Goal: Navigation & Orientation: Find specific page/section

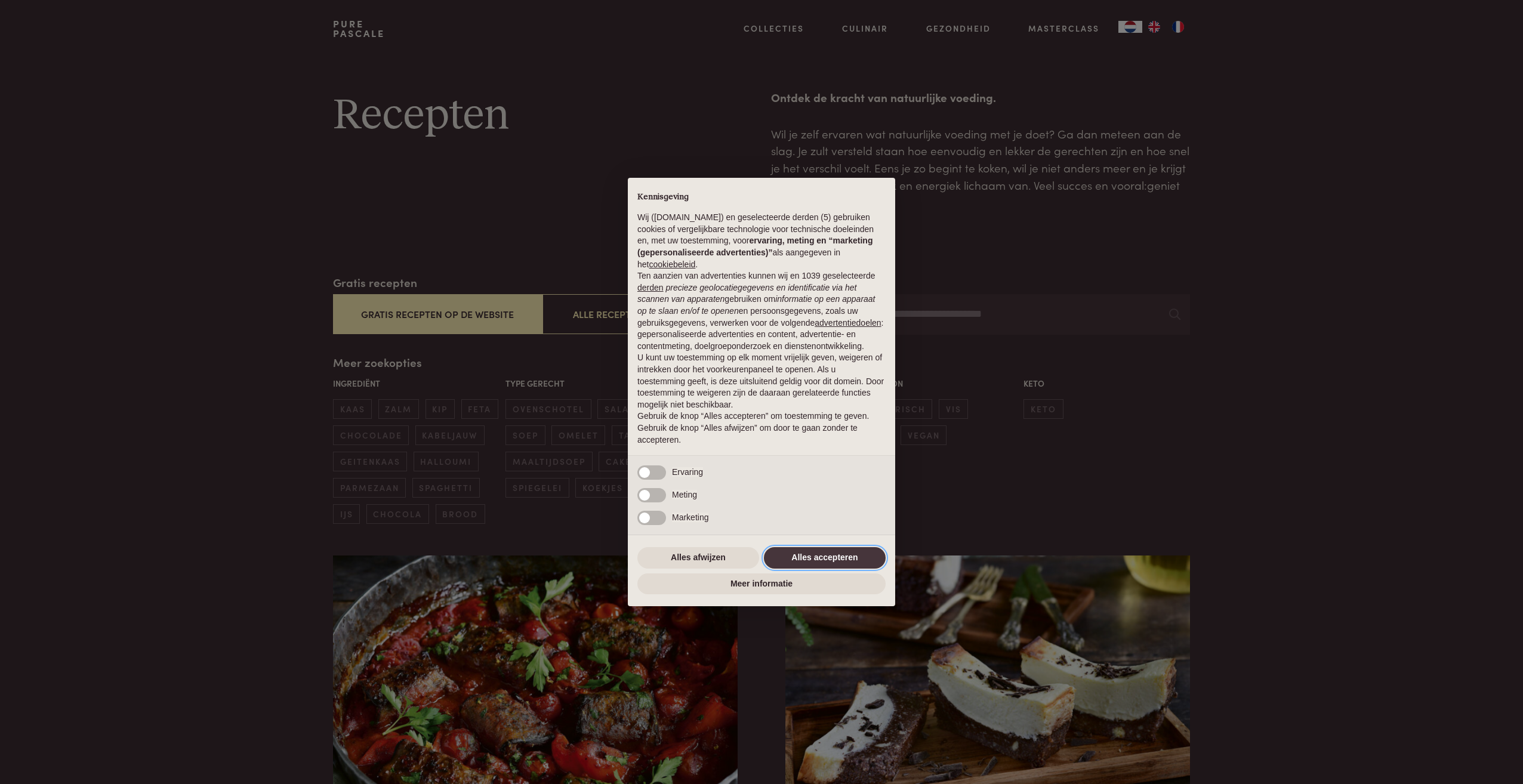
click at [828, 560] on button "Alles accepteren" at bounding box center [825, 558] width 122 height 22
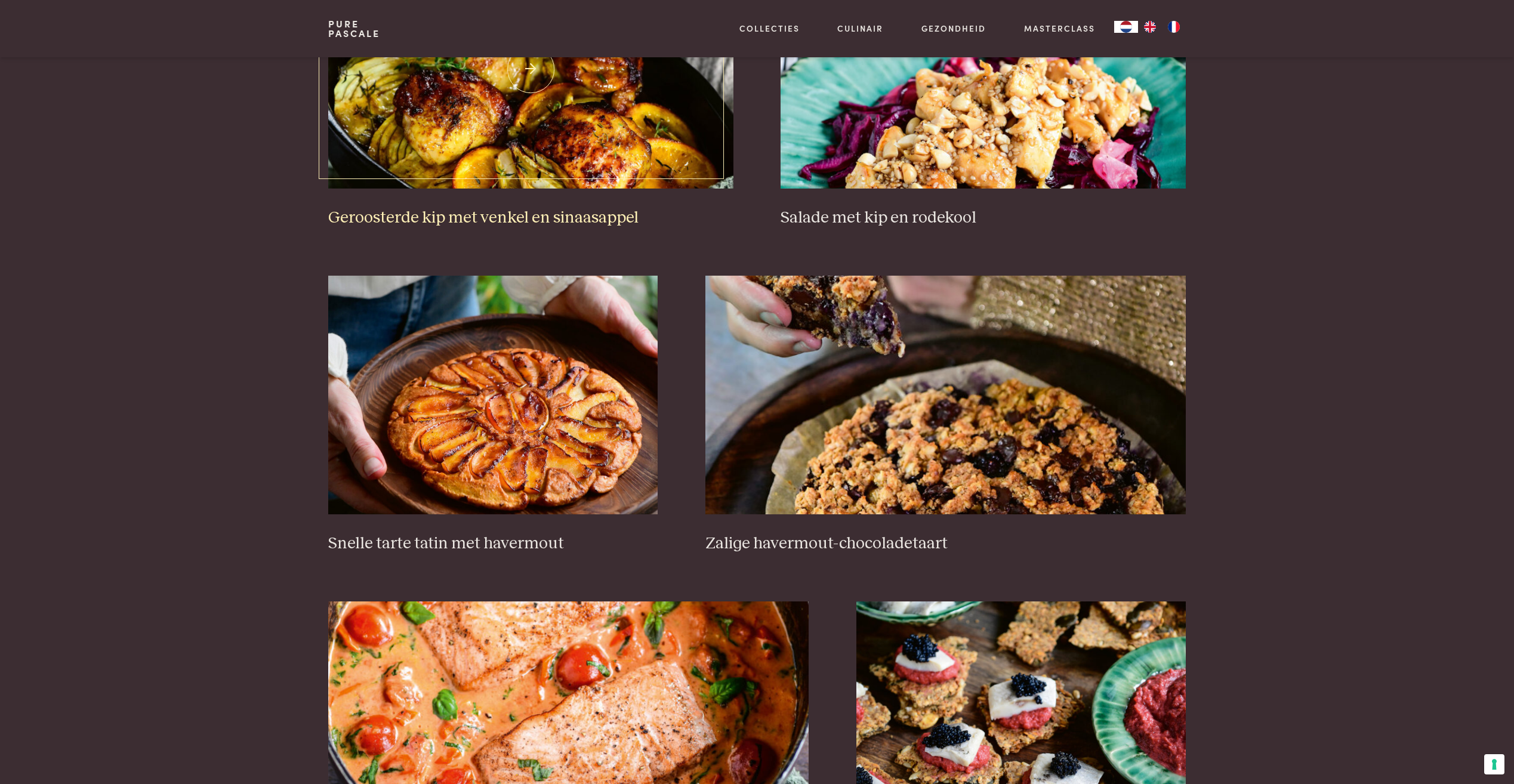
scroll to position [1790, 0]
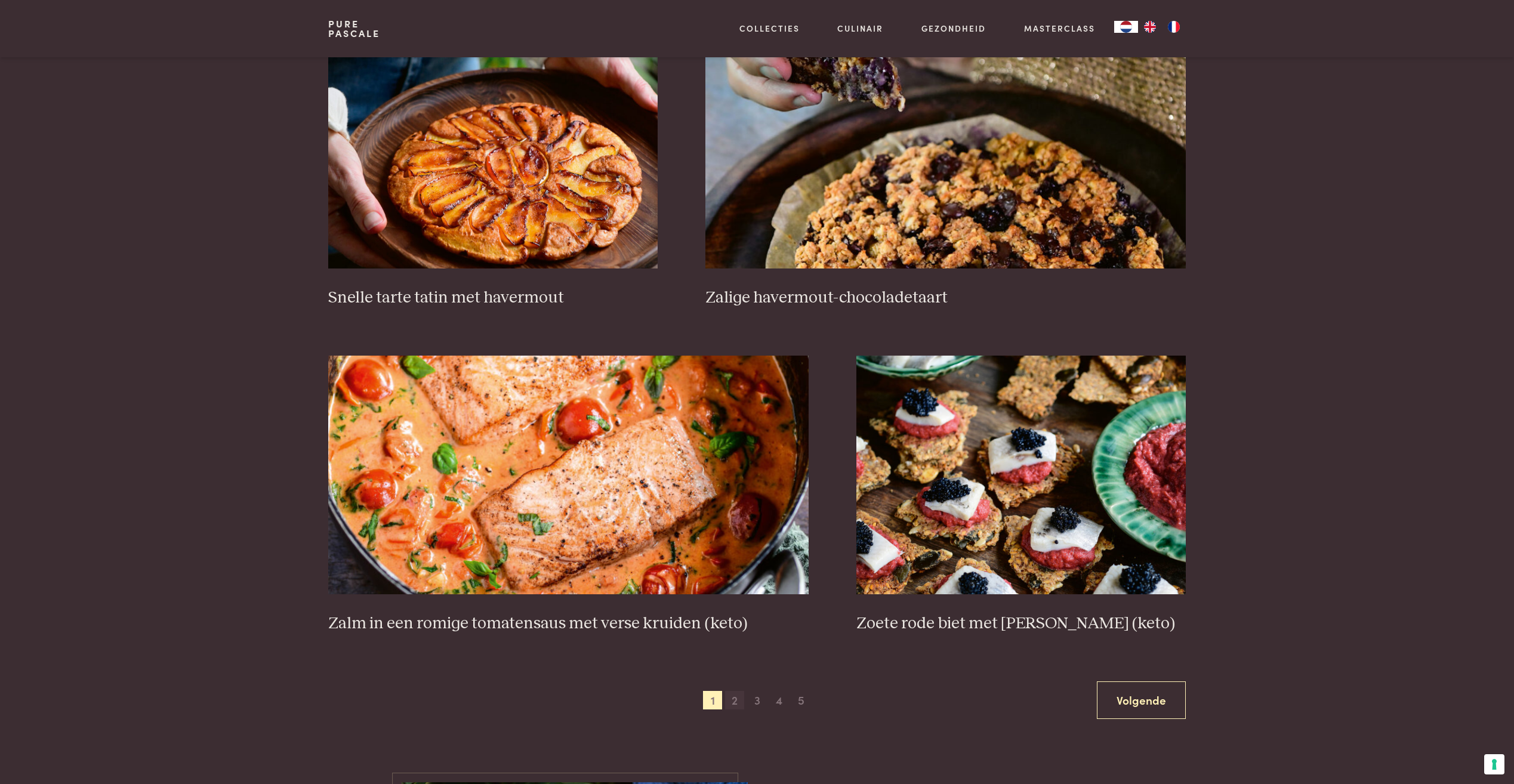
click at [735, 706] on span "2" at bounding box center [734, 700] width 19 height 19
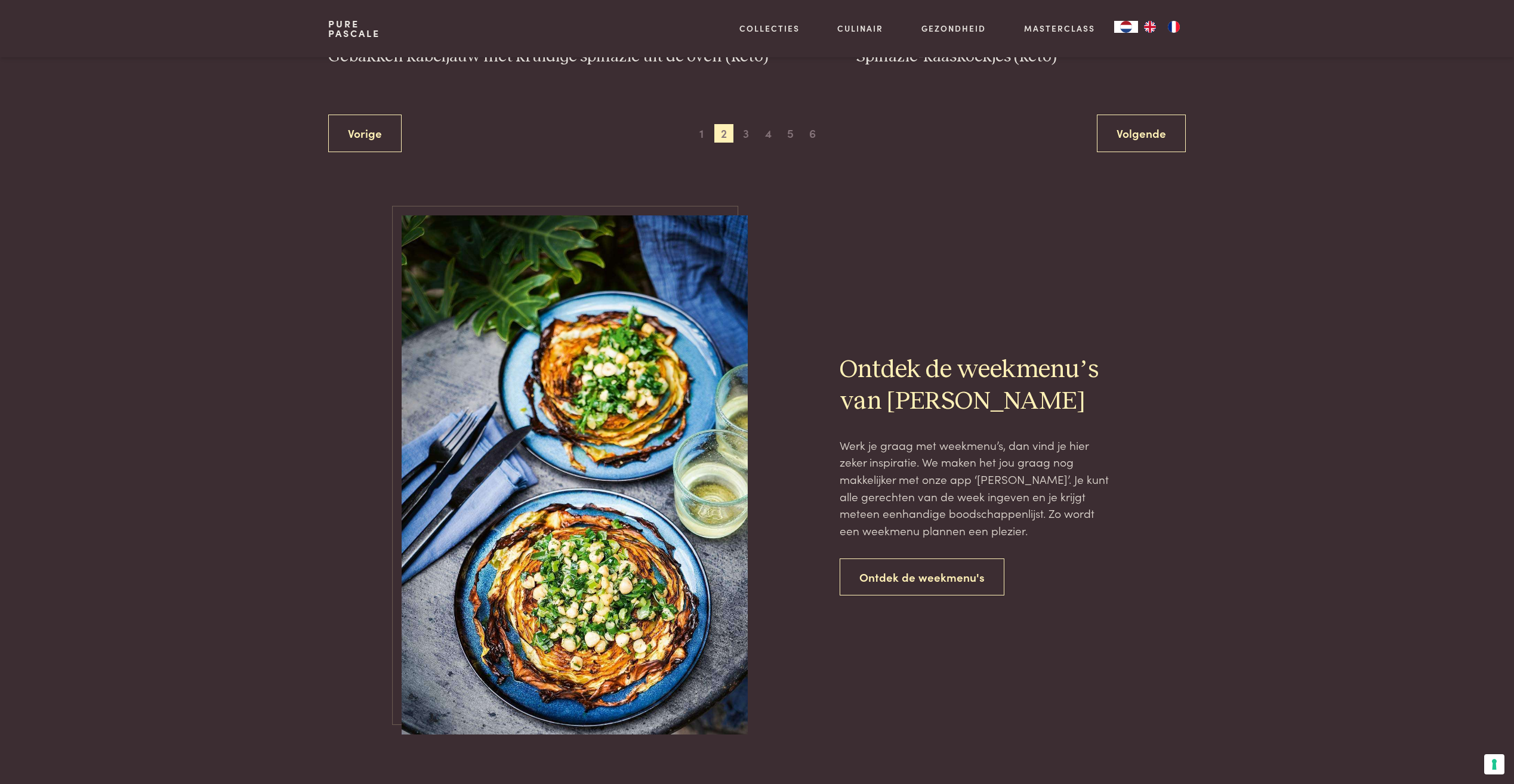
scroll to position [2541, 0]
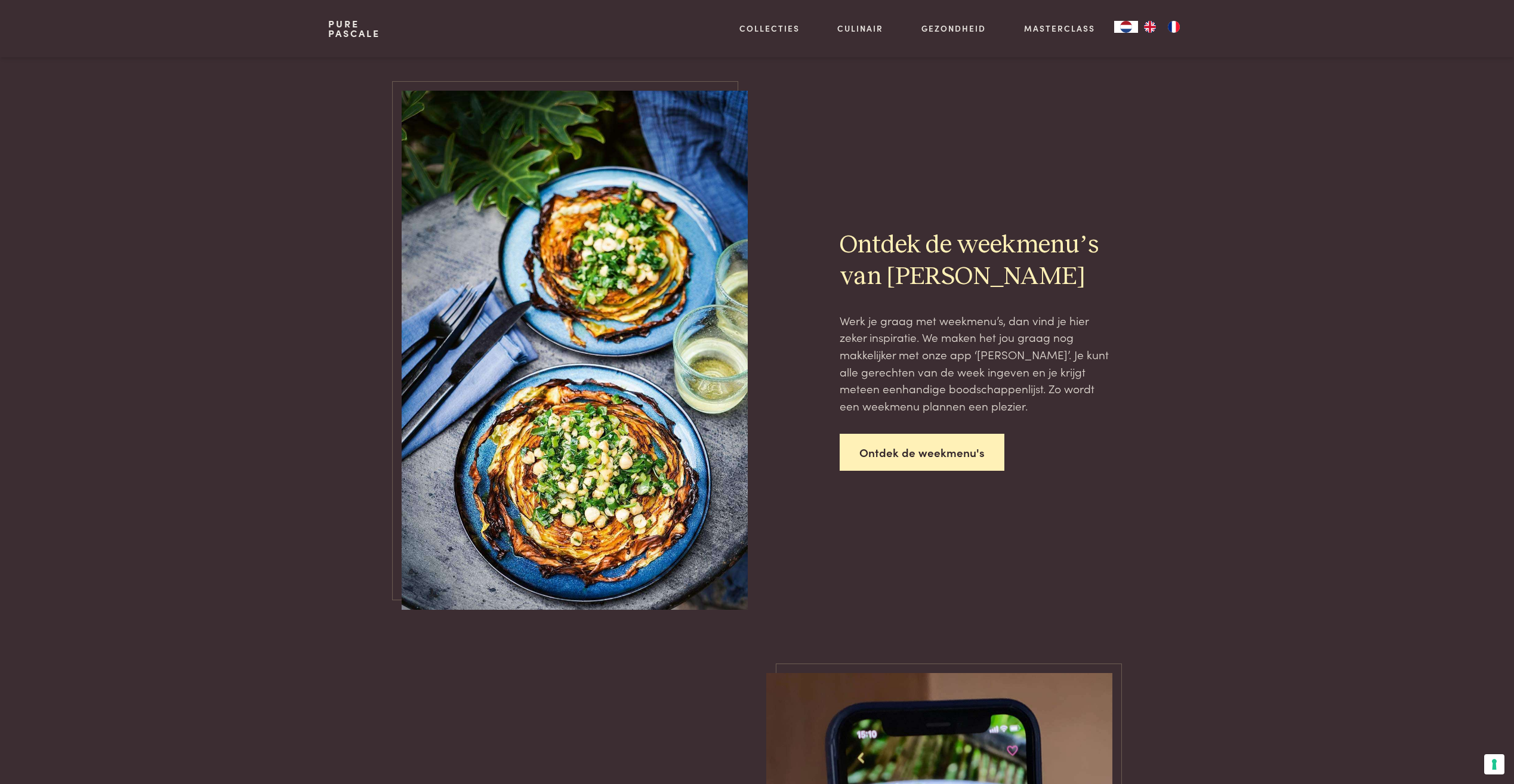
click at [897, 450] on link "Ontdek de weekmenu's" at bounding box center [922, 452] width 164 height 38
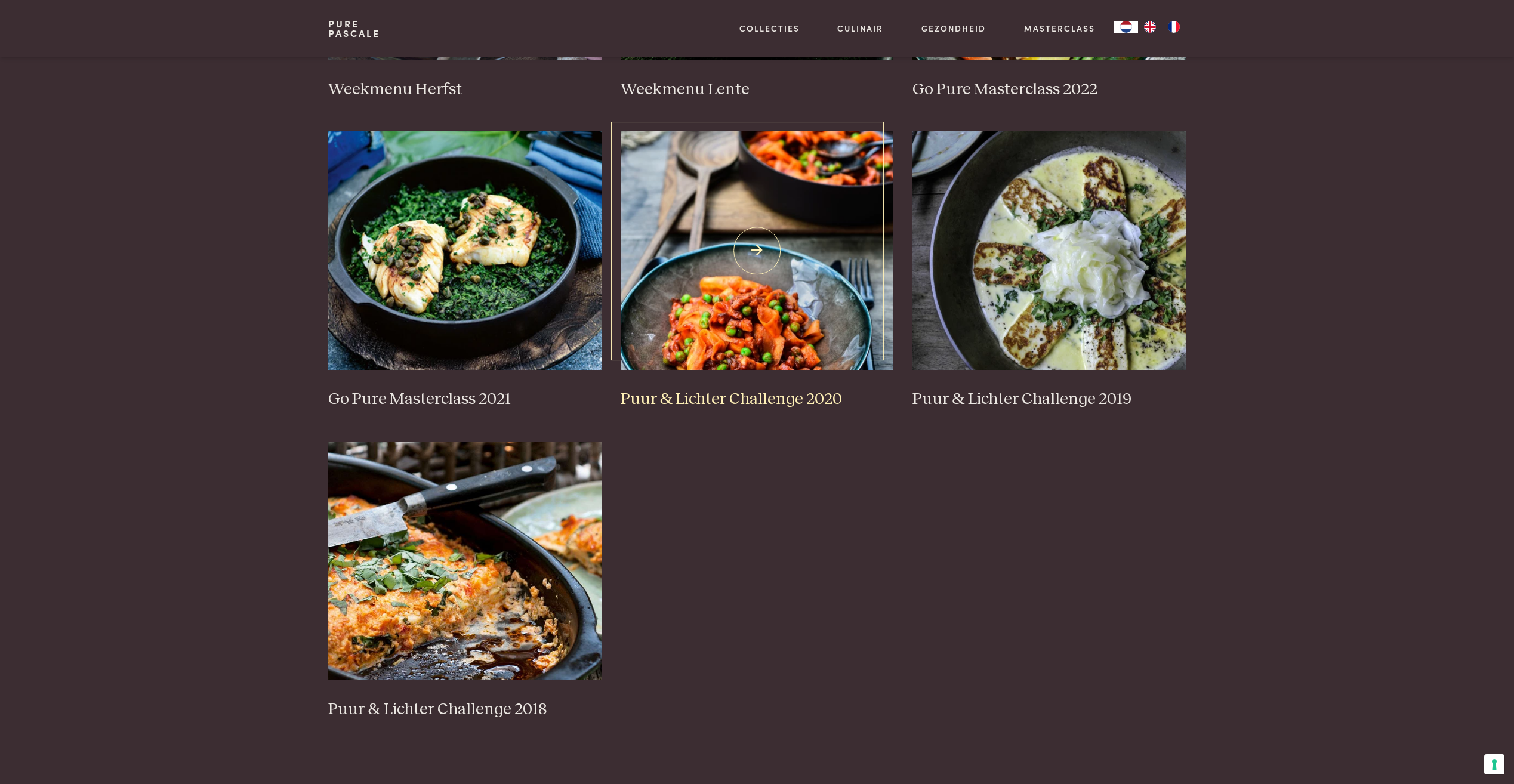
scroll to position [776, 0]
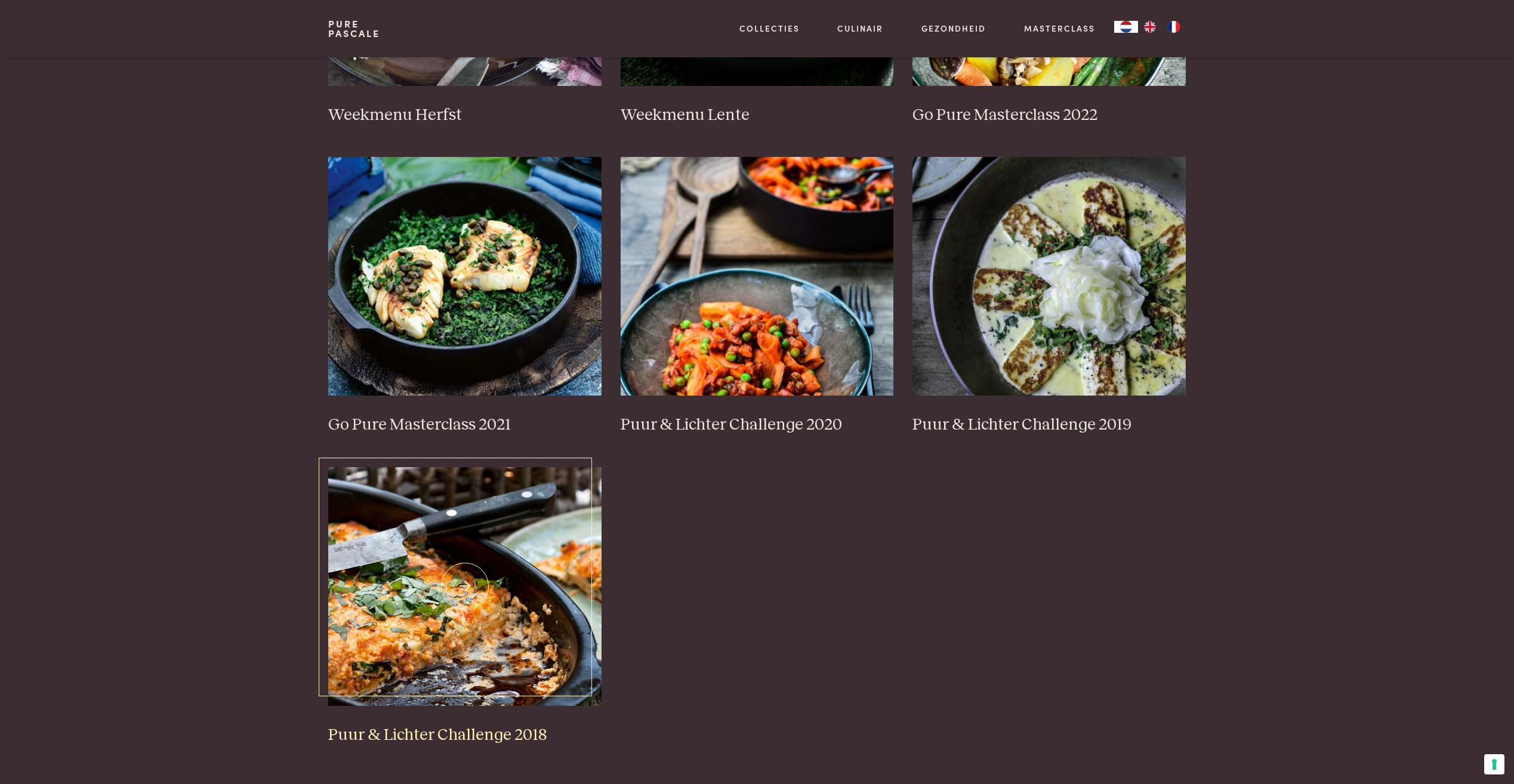
click at [465, 588] on img at bounding box center [465, 586] width 274 height 239
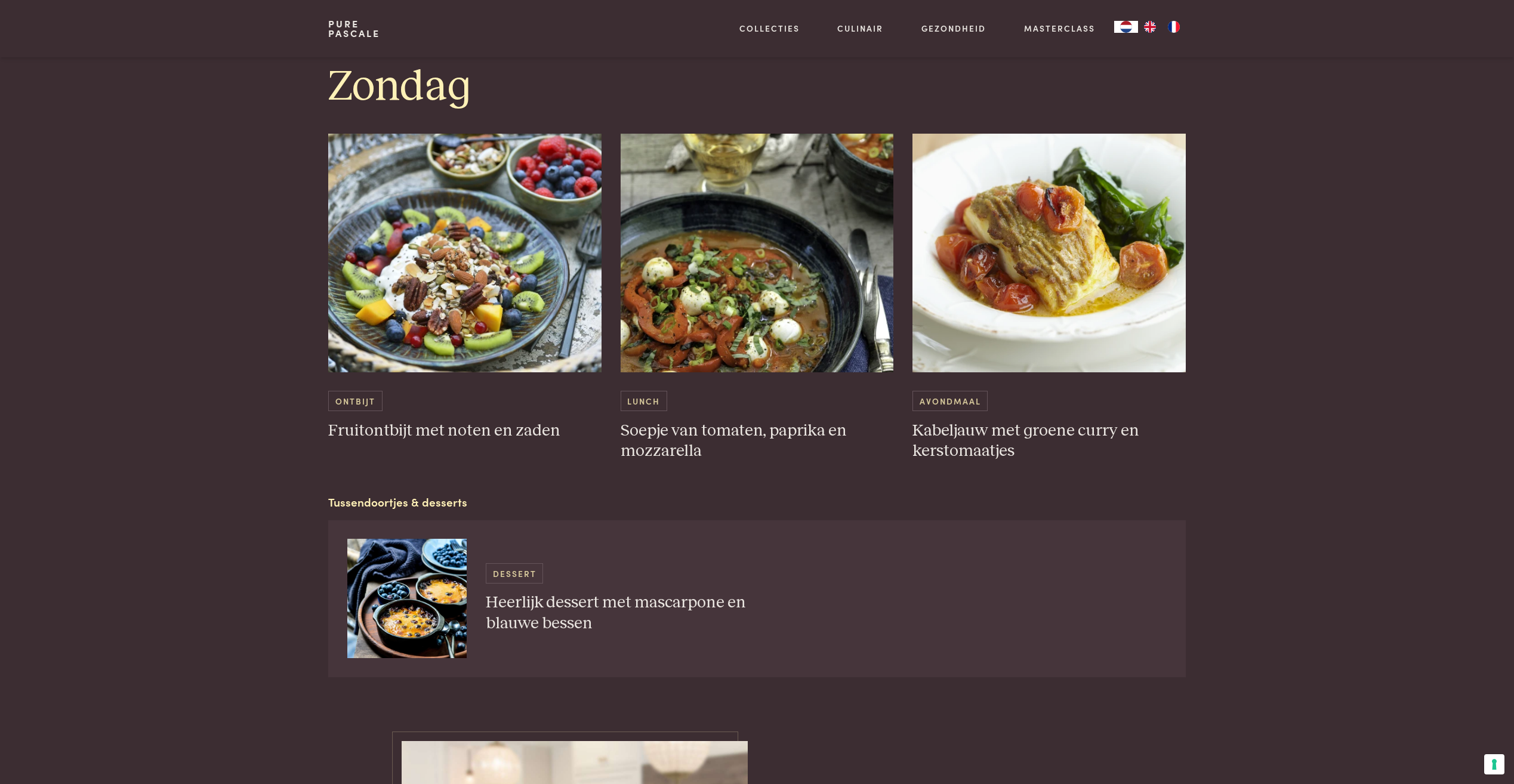
scroll to position [4117, 0]
